Goal: Task Accomplishment & Management: Use online tool/utility

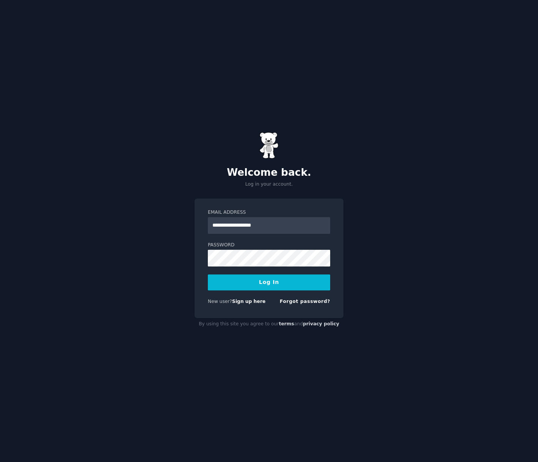
type input "**********"
click at [208, 275] on button "Log In" at bounding box center [269, 283] width 122 height 16
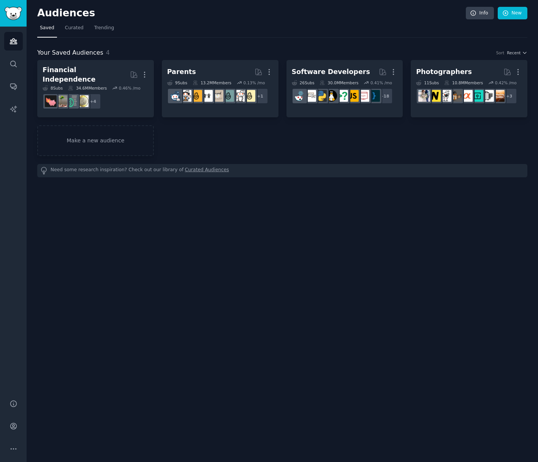
drag, startPoint x: 319, startPoint y: 277, endPoint x: 314, endPoint y: 264, distance: 13.7
click at [319, 276] on div "Audiences Info New Saved Curated Trending Your Saved Audiences 4 Sort Recent Fi…" at bounding box center [282, 231] width 511 height 462
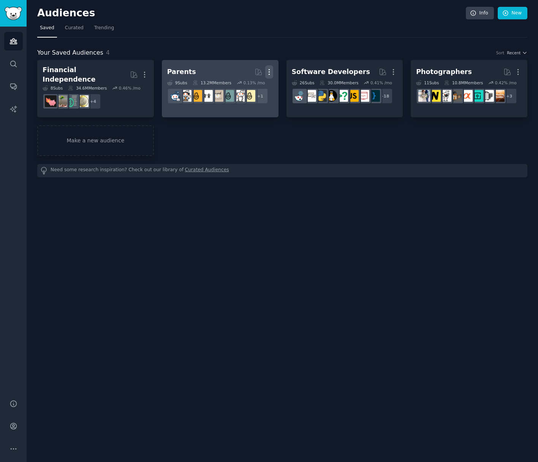
click at [270, 73] on icon "button" at bounding box center [269, 72] width 8 height 8
click at [259, 83] on div "Delete" at bounding box center [243, 88] width 36 height 16
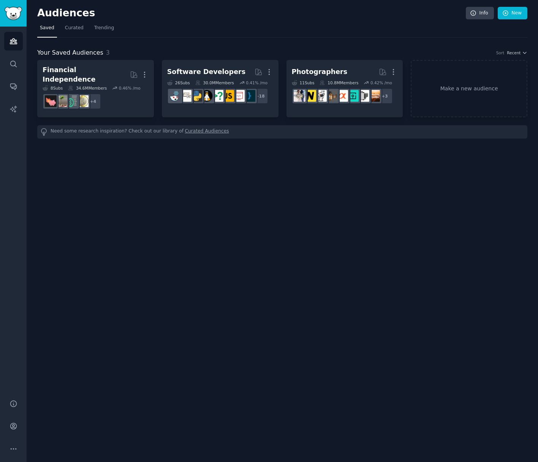
click at [234, 25] on nav "Saved Curated Trending" at bounding box center [282, 30] width 490 height 16
click at [518, 15] on link "New" at bounding box center [513, 13] width 30 height 13
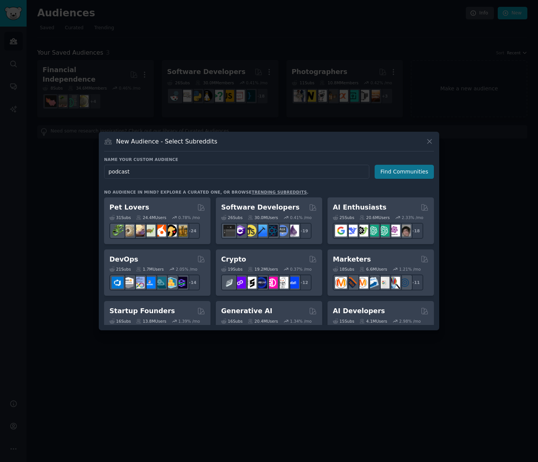
type input "podcast"
click at [400, 173] on button "Find Communities" at bounding box center [404, 172] width 59 height 14
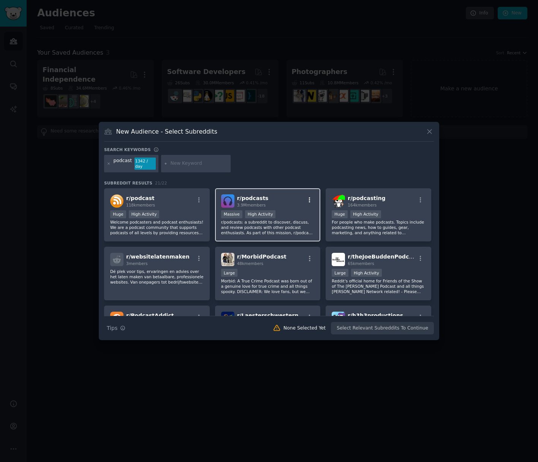
click at [307, 197] on icon "button" at bounding box center [309, 200] width 7 height 7
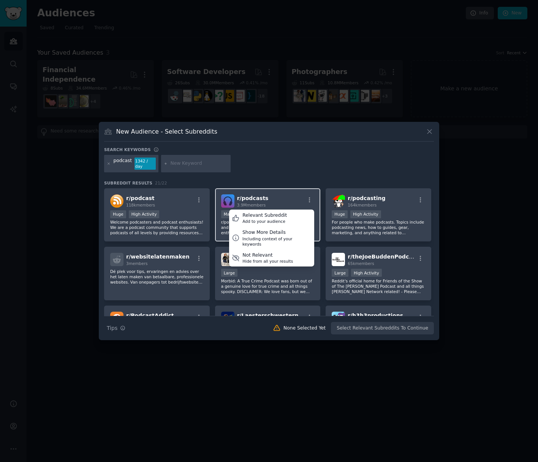
click at [275, 196] on div "r/ podcasts 3.9M members Relevant Subreddit Add to your audience Show More Deta…" at bounding box center [267, 201] width 93 height 13
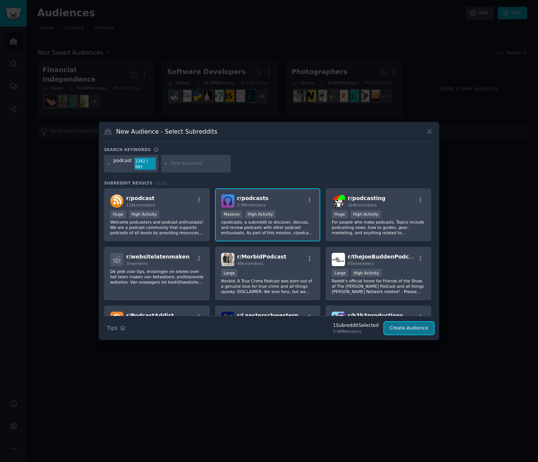
click at [413, 328] on button "Create Audience" at bounding box center [409, 328] width 50 height 13
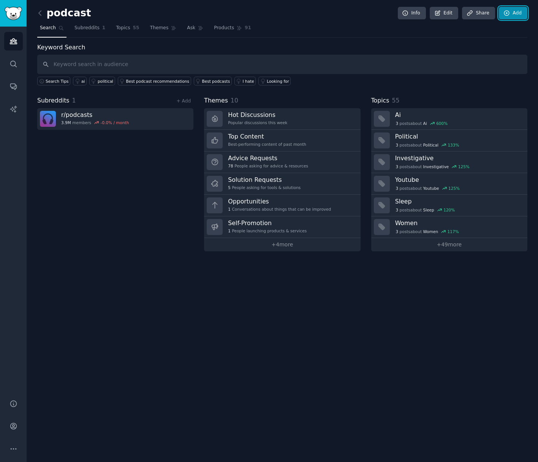
click at [517, 14] on link "Add" at bounding box center [513, 13] width 28 height 13
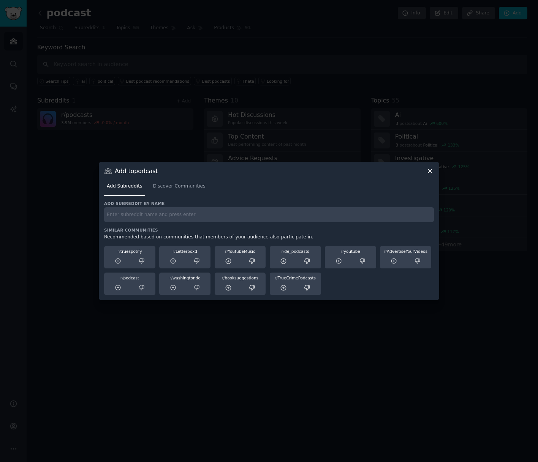
click at [203, 213] on input "text" at bounding box center [269, 214] width 330 height 15
type input "audiodrama"
click at [190, 184] on span "Discover Communities" at bounding box center [179, 186] width 52 height 7
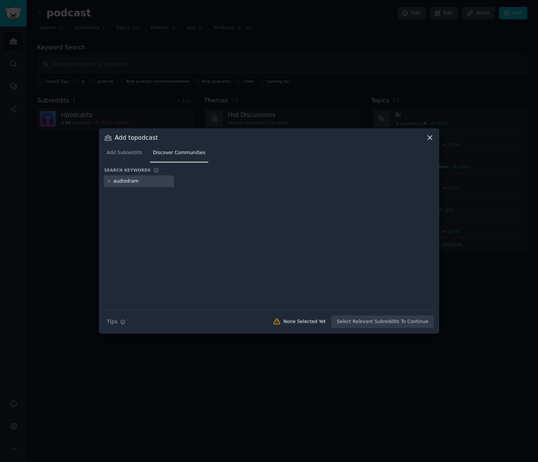
type input "audiodrama"
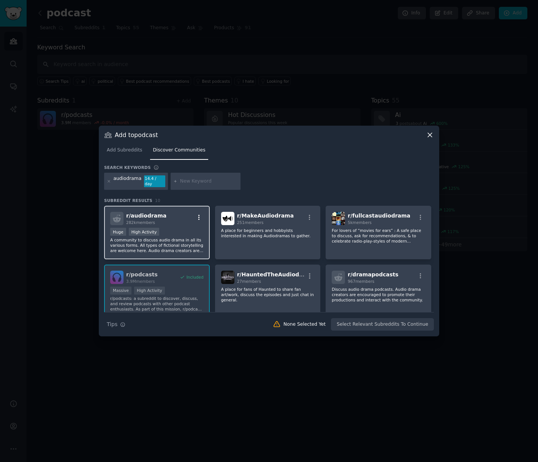
click at [198, 215] on icon "button" at bounding box center [199, 217] width 2 height 5
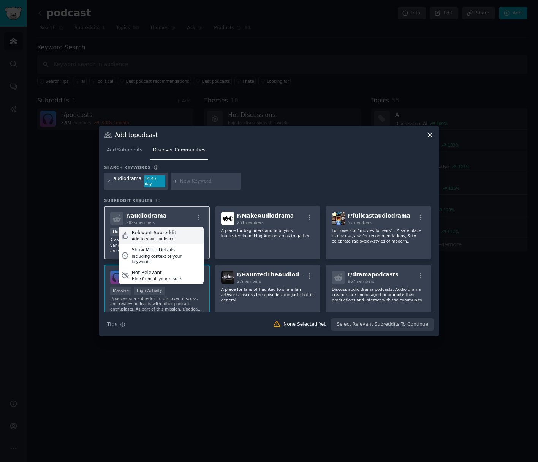
click at [173, 233] on div "Relevant Subreddit Add to your audience" at bounding box center [161, 235] width 85 height 17
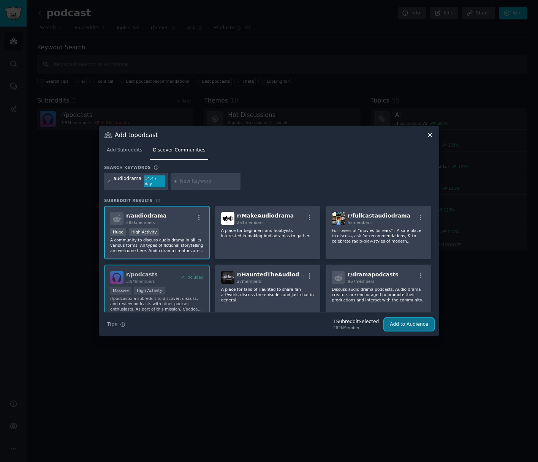
click at [422, 325] on button "Add to Audience" at bounding box center [409, 324] width 50 height 13
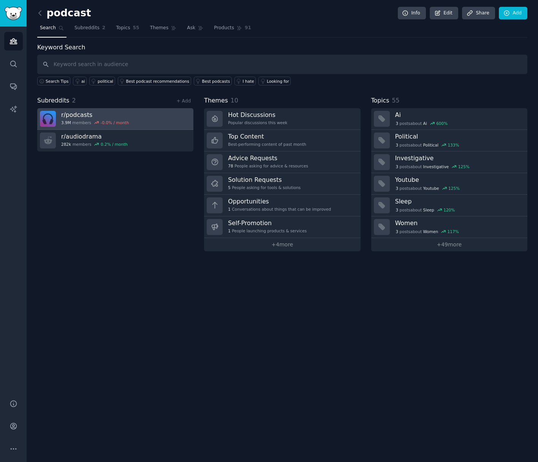
click at [83, 116] on h3 "r/ podcasts" at bounding box center [95, 115] width 68 height 8
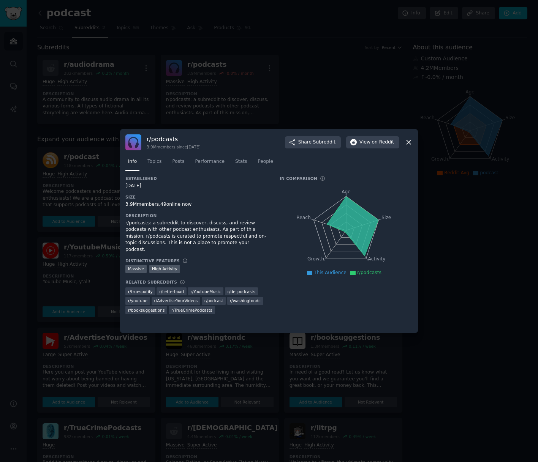
click at [410, 144] on icon at bounding box center [409, 142] width 8 height 8
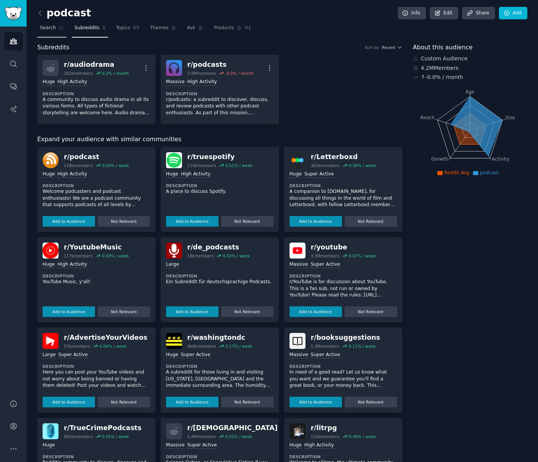
click at [56, 33] on link "Search" at bounding box center [51, 30] width 29 height 16
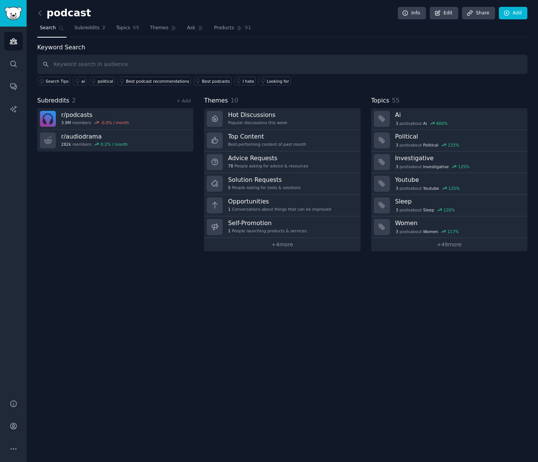
click at [119, 68] on input "text" at bounding box center [282, 64] width 490 height 19
type input "too many ads"
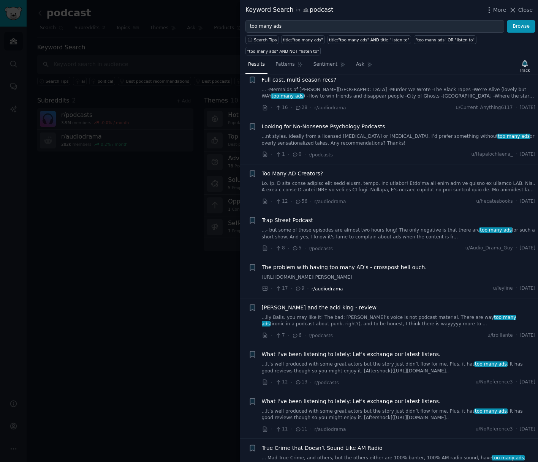
scroll to position [55, 0]
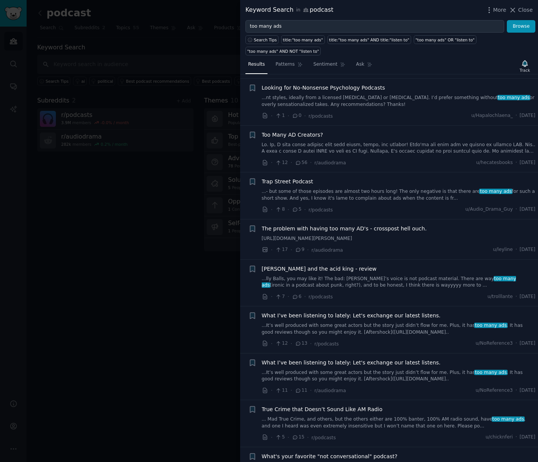
click at [503, 240] on link "[URL][DOMAIN_NAME][PERSON_NAME]" at bounding box center [399, 239] width 274 height 7
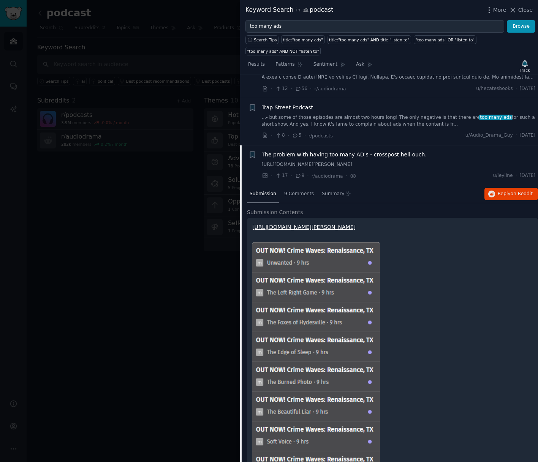
scroll to position [199, 0]
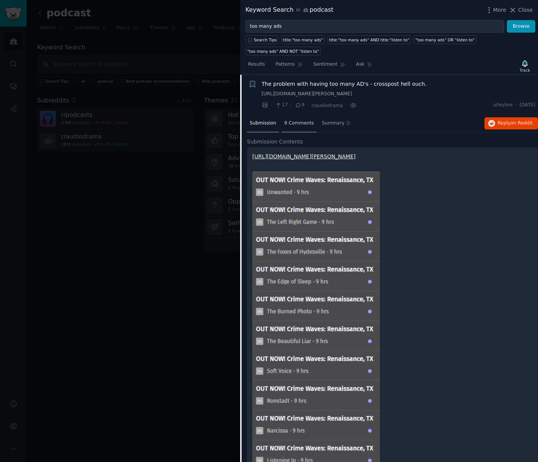
click at [307, 127] on span "9 Comments" at bounding box center [299, 123] width 30 height 7
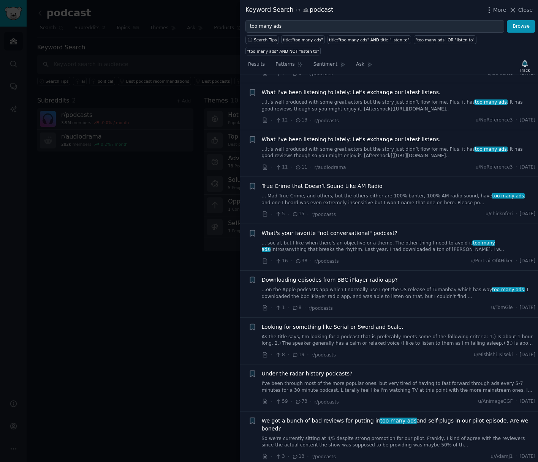
scroll to position [432, 0]
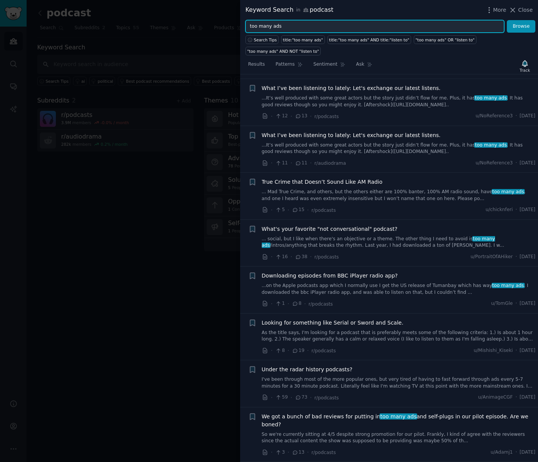
click at [296, 28] on input "too many ads" at bounding box center [374, 26] width 259 height 13
type input "ads annoying"
click at [507, 20] on button "Browse" at bounding box center [521, 26] width 28 height 13
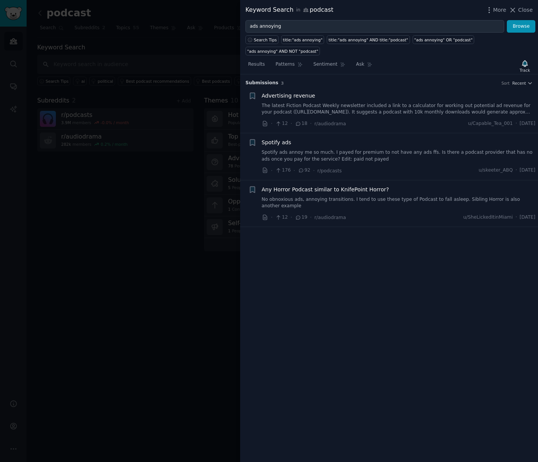
click at [410, 165] on div "Spotify ads Spotify ads annoy me so much. I payed for premium to not have any a…" at bounding box center [399, 157] width 274 height 36
click at [413, 155] on link "Spotify ads annoy me so much. I payed for premium to not have any ads ffs. Is t…" at bounding box center [399, 155] width 274 height 13
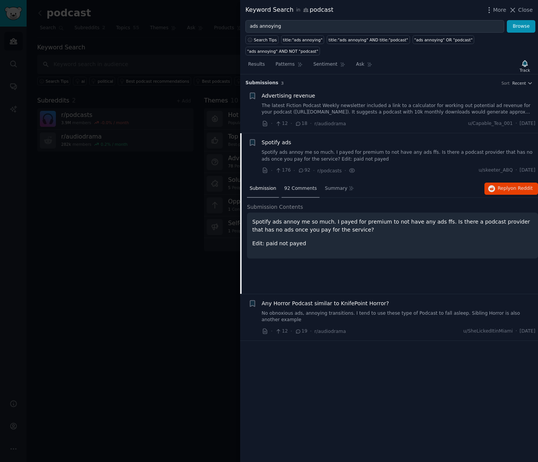
click at [307, 190] on span "92 Comments" at bounding box center [300, 188] width 33 height 7
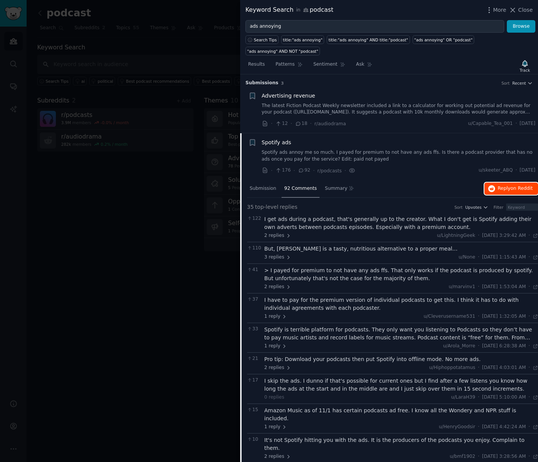
click at [502, 190] on span "Reply on Reddit" at bounding box center [515, 188] width 35 height 7
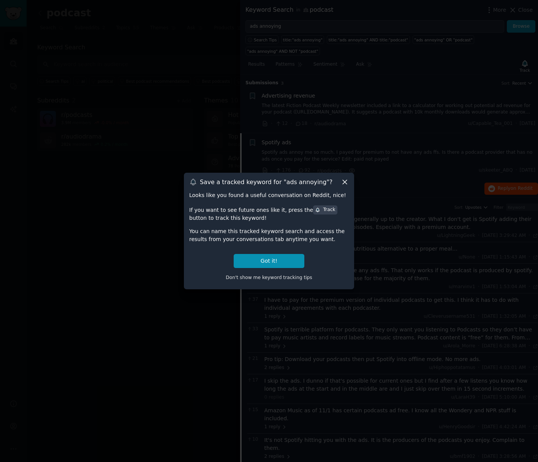
click at [345, 185] on icon at bounding box center [345, 182] width 8 height 8
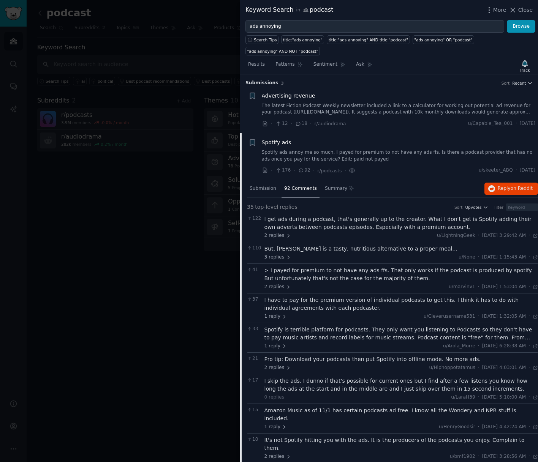
click at [145, 74] on div at bounding box center [269, 231] width 538 height 462
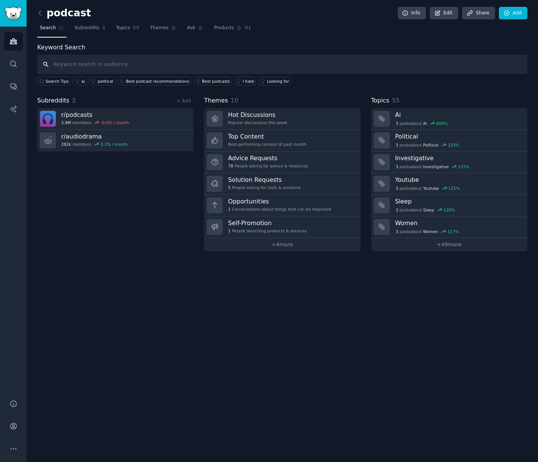
click at [131, 73] on input "text" at bounding box center [282, 64] width 490 height 19
click at [134, 67] on input "text" at bounding box center [282, 64] width 490 height 19
type input "skip ads"
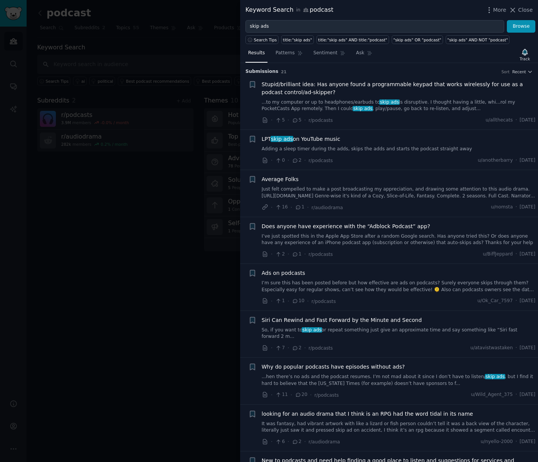
click at [360, 105] on link "...to my computer or up to headphones/earbuds to skip ads is disruptive. I thou…" at bounding box center [399, 105] width 274 height 13
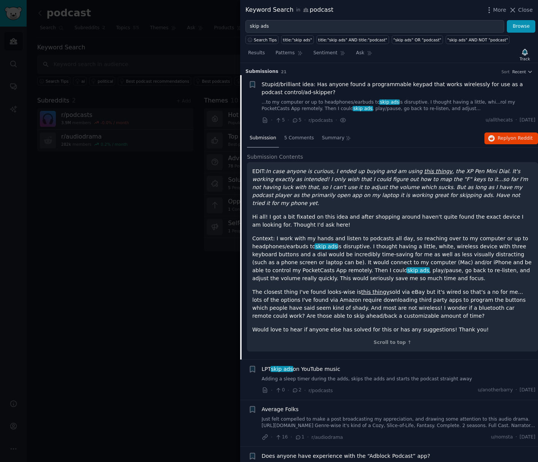
scroll to position [12, 0]
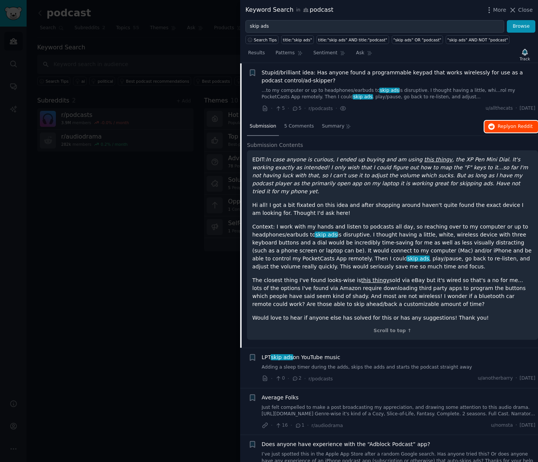
click at [511, 128] on span "on Reddit" at bounding box center [522, 126] width 22 height 5
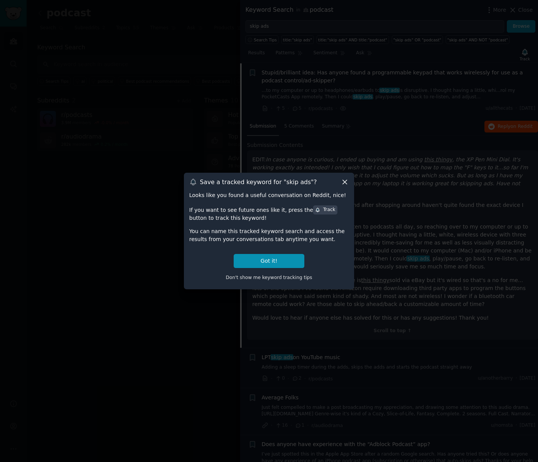
click at [346, 185] on icon at bounding box center [345, 182] width 8 height 8
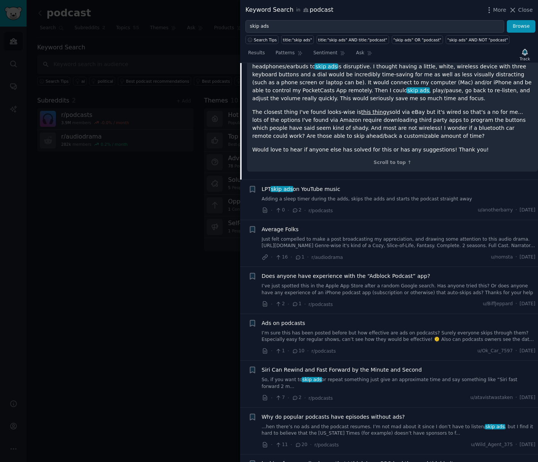
scroll to position [181, 0]
click at [423, 282] on link "I’ve just spotted this in the Apple App Store after a random Google search. Has…" at bounding box center [399, 288] width 274 height 13
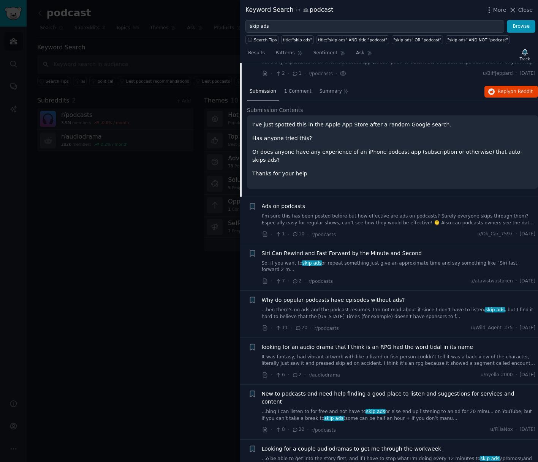
scroll to position [154, 0]
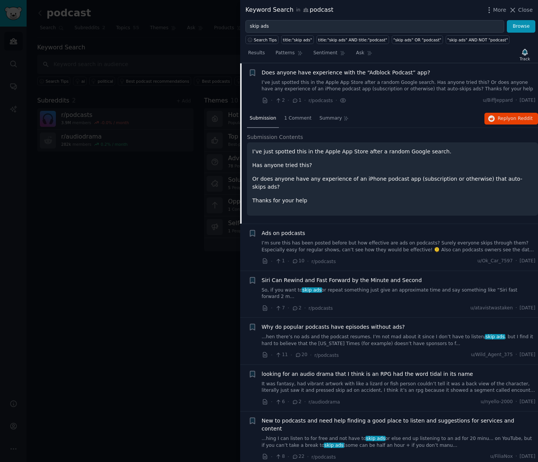
click at [430, 89] on link "I’ve just spotted this in the Apple App Store after a random Google search. Has…" at bounding box center [399, 85] width 274 height 13
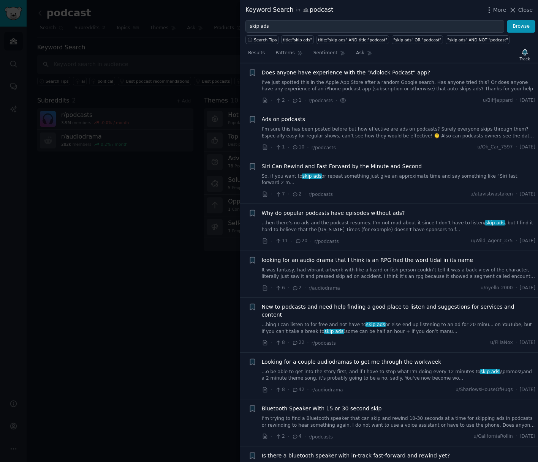
click at [442, 80] on link "I’ve just spotted this in the Apple App Store after a random Google search. Has…" at bounding box center [399, 85] width 274 height 13
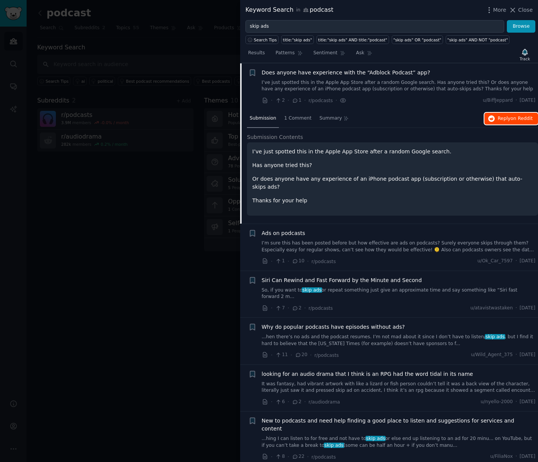
click at [498, 119] on span "Reply on Reddit" at bounding box center [515, 119] width 35 height 7
click at [363, 337] on link "...hen there’s no ads and the podcast resumes. I’m not mad about it since I don…" at bounding box center [399, 340] width 274 height 13
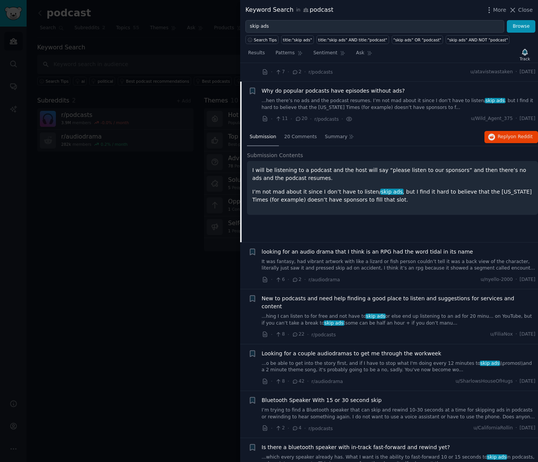
scroll to position [288, 0]
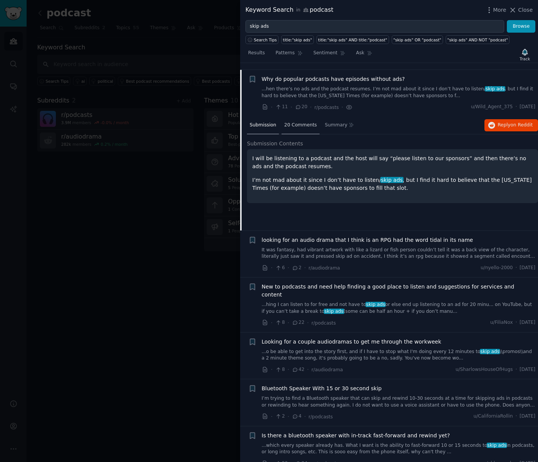
click at [303, 122] on span "20 Comments" at bounding box center [300, 125] width 33 height 7
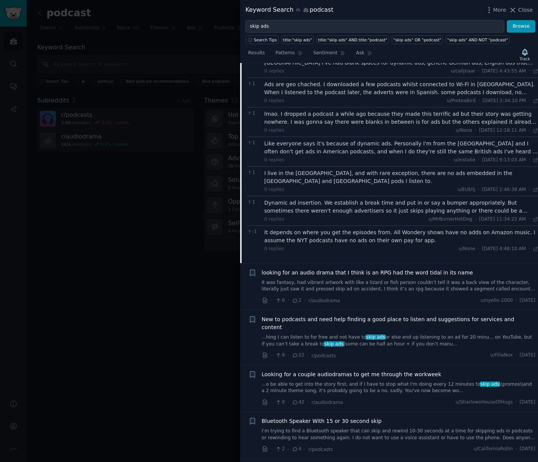
scroll to position [531, 0]
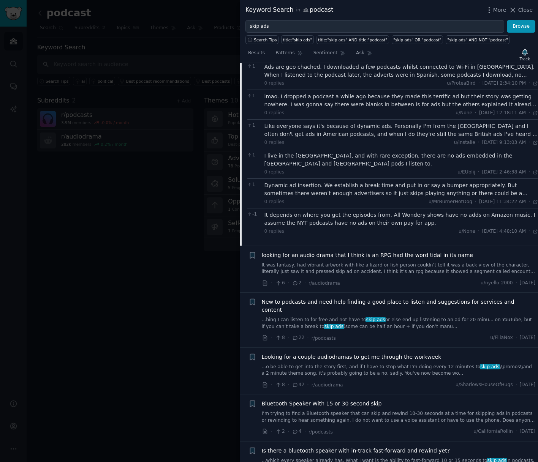
click at [422, 364] on link "...o be able to get into the story first, and if I have to stop what I'm doing …" at bounding box center [399, 370] width 274 height 13
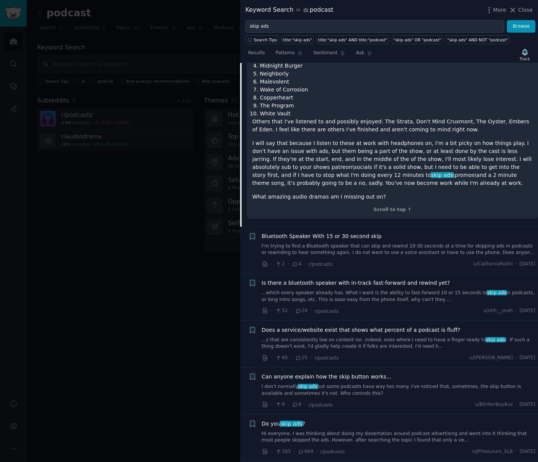
scroll to position [619, 0]
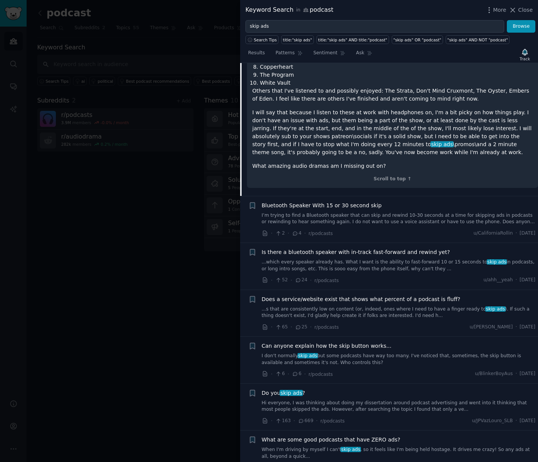
click at [346, 353] on link "I don't normally skip ads but some podcasts have way too many. I've noticed tha…" at bounding box center [399, 359] width 274 height 13
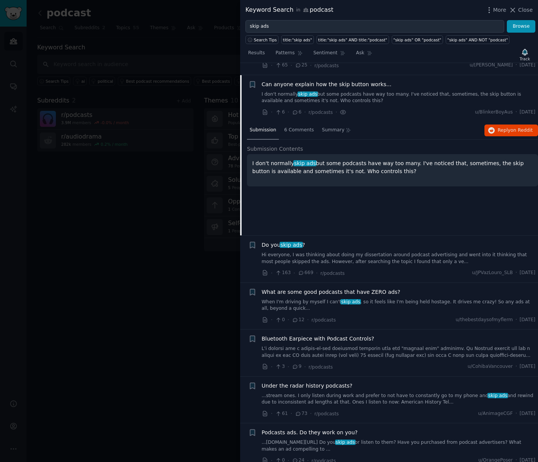
scroll to position [617, 0]
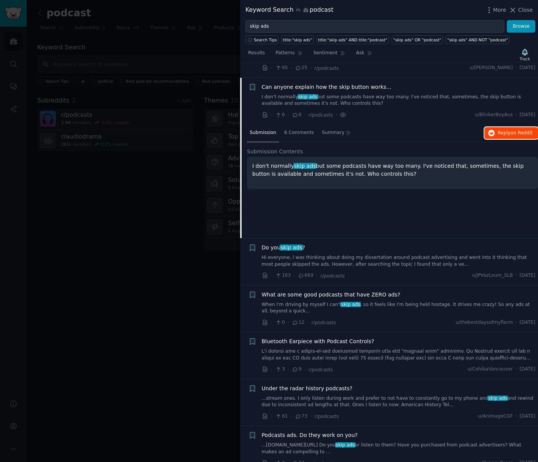
click at [512, 130] on span "on Reddit" at bounding box center [522, 132] width 22 height 5
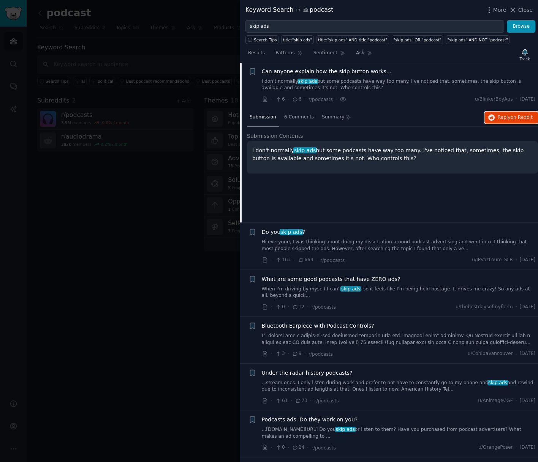
scroll to position [668, 0]
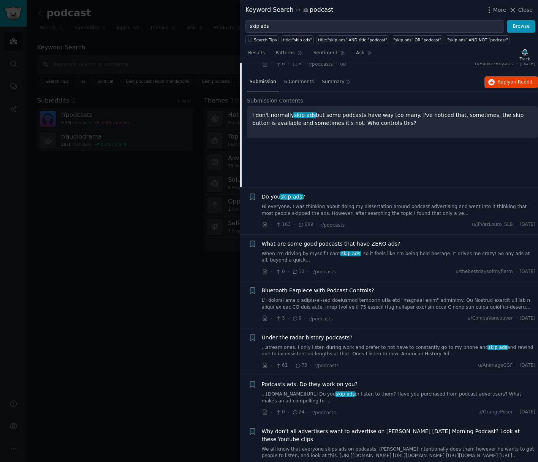
click at [388, 381] on div "Podcasts ads. Do they work on you? ...[DOMAIN_NAME][URL] Do you skip ads or lis…" at bounding box center [399, 393] width 274 height 24
click at [389, 391] on link "...[DOMAIN_NAME][URL] Do you skip ads or listen to them? Have you purchased fro…" at bounding box center [399, 397] width 274 height 13
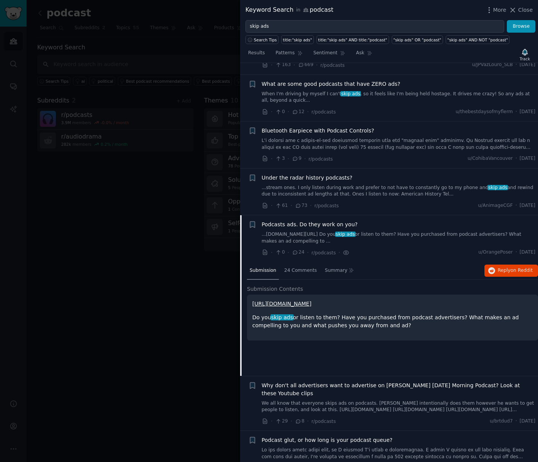
scroll to position [715, 0]
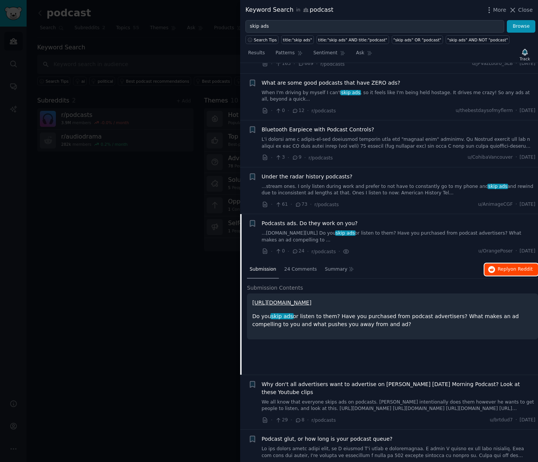
click at [508, 266] on span "Reply on Reddit" at bounding box center [515, 269] width 35 height 7
